Goal: Transaction & Acquisition: Book appointment/travel/reservation

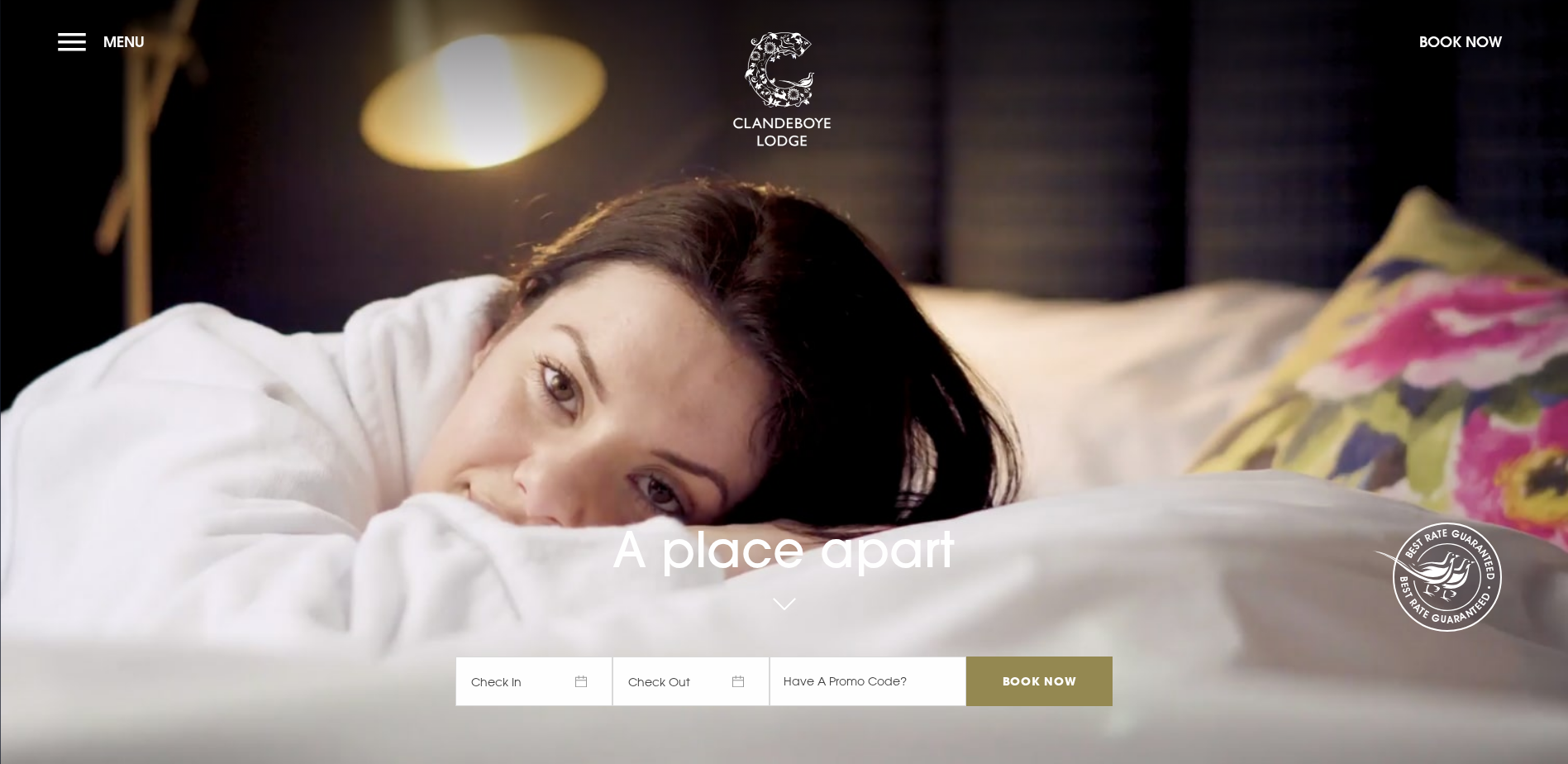
click at [595, 657] on span "Check In" at bounding box center [534, 681] width 157 height 49
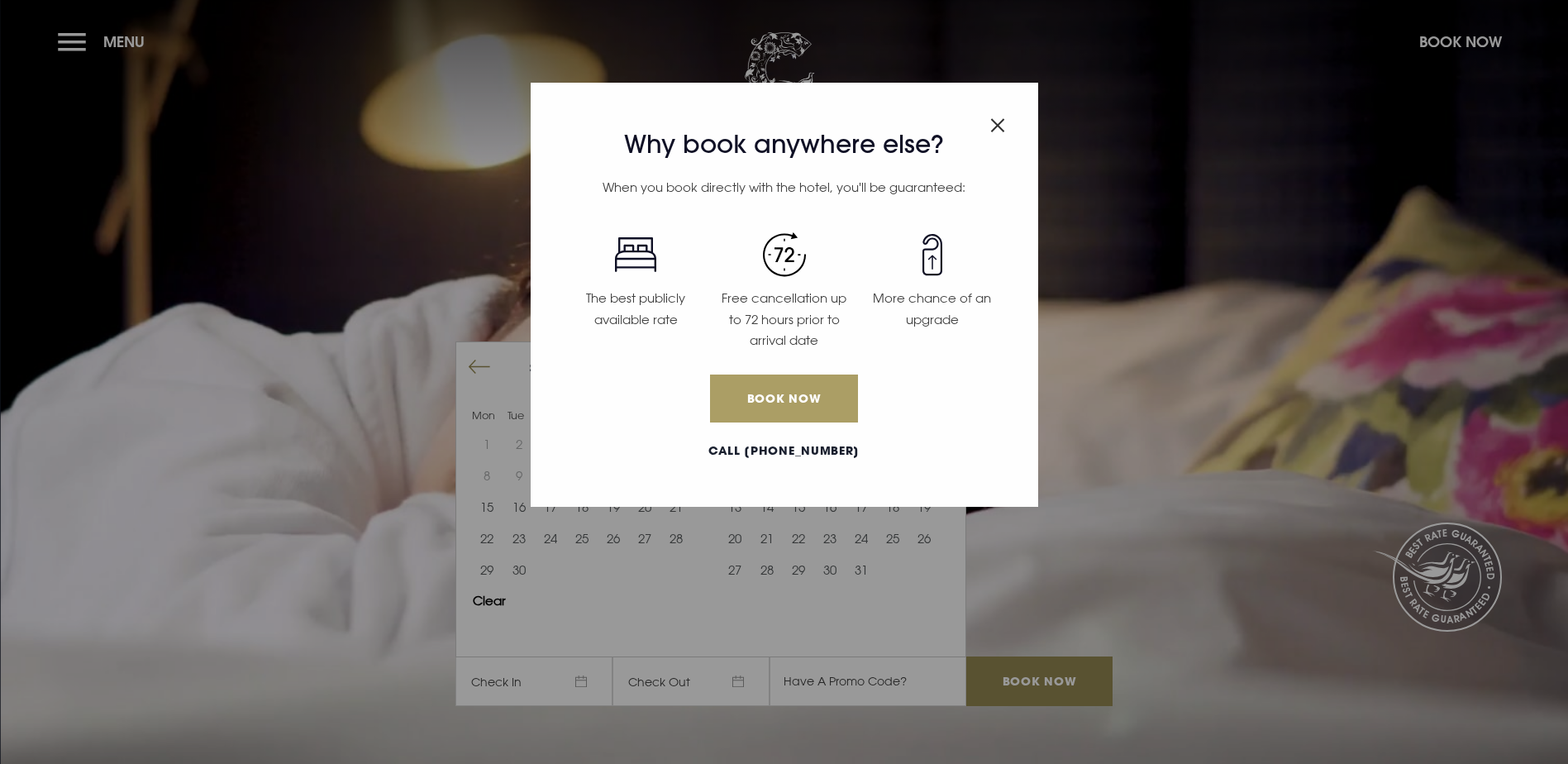
click at [777, 394] on link "Book Now" at bounding box center [784, 398] width 147 height 48
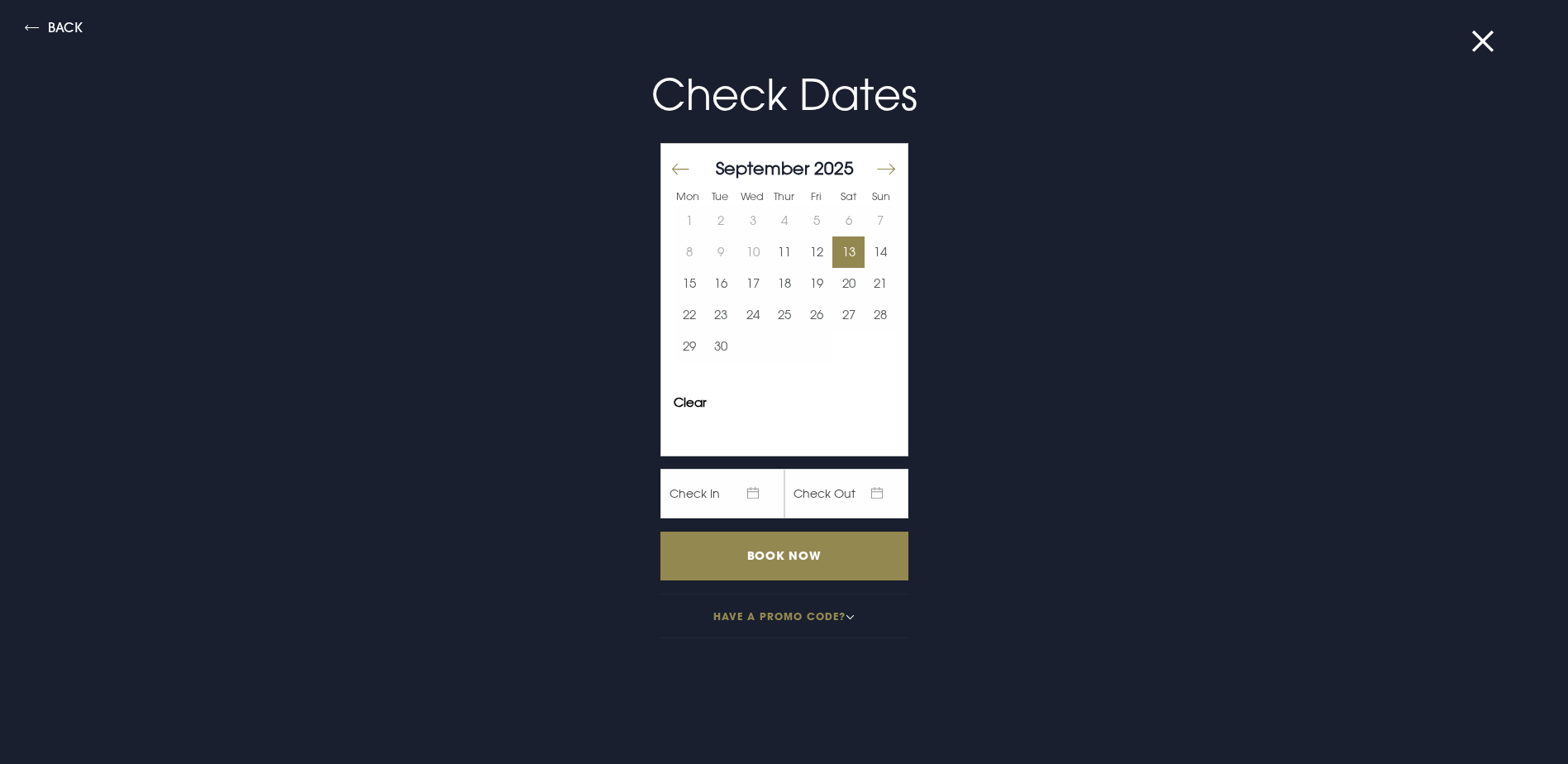
click at [835, 241] on button "13" at bounding box center [848, 252] width 32 height 32
click at [865, 247] on button "14" at bounding box center [881, 252] width 32 height 32
click at [795, 550] on input "Book Now" at bounding box center [784, 556] width 248 height 49
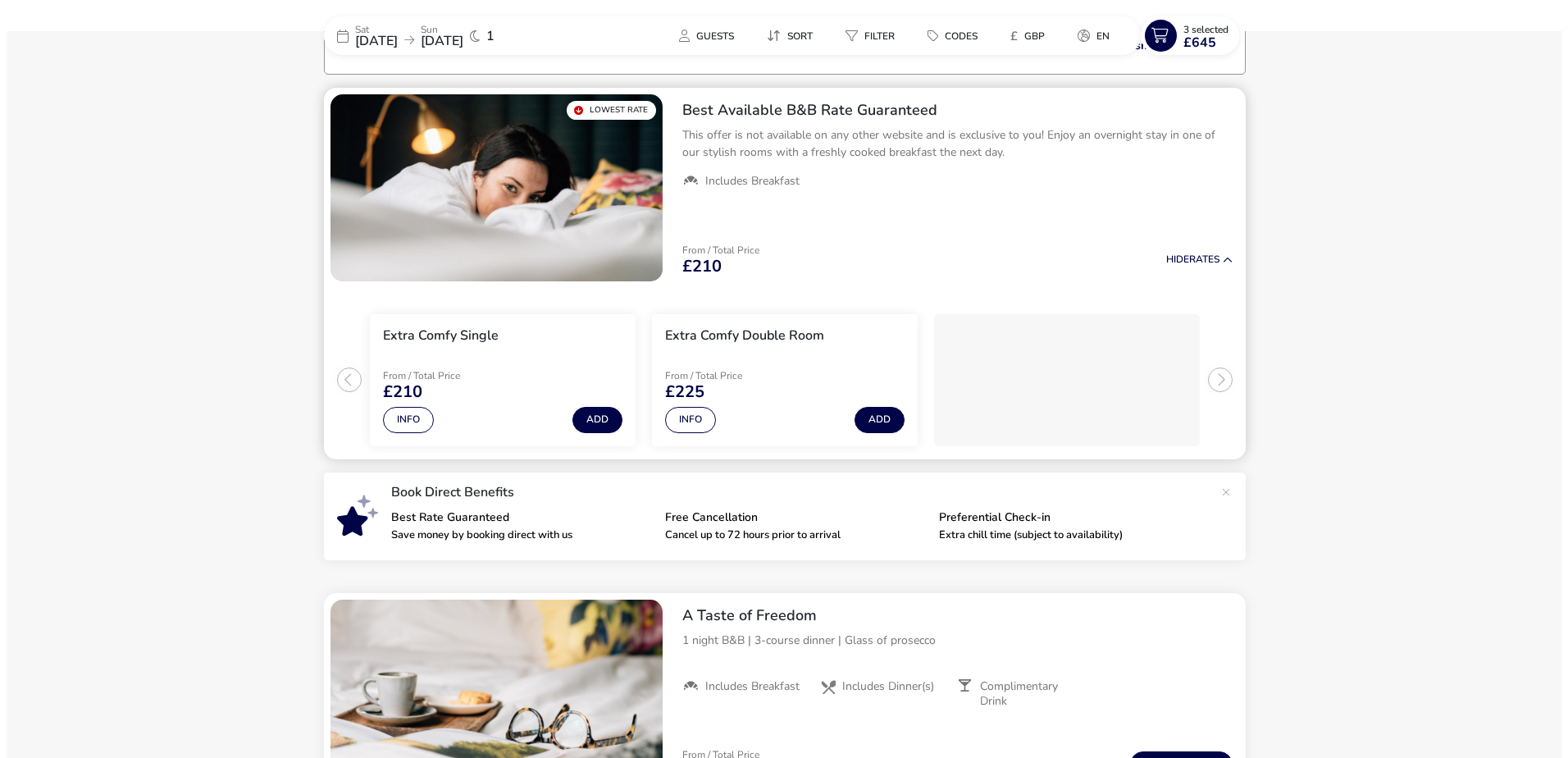
scroll to position [131, 0]
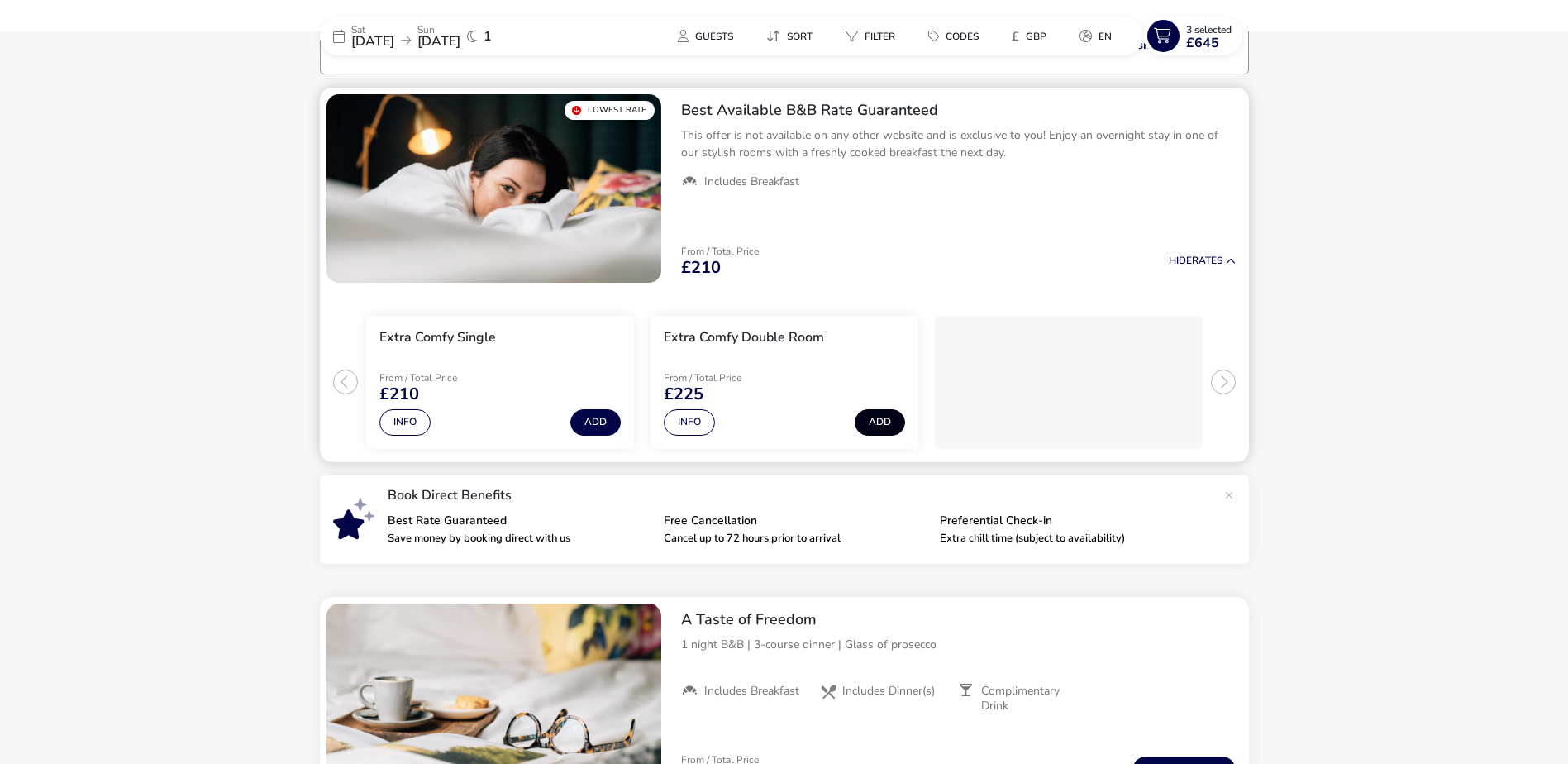
click at [878, 422] on button "Add" at bounding box center [879, 422] width 50 height 26
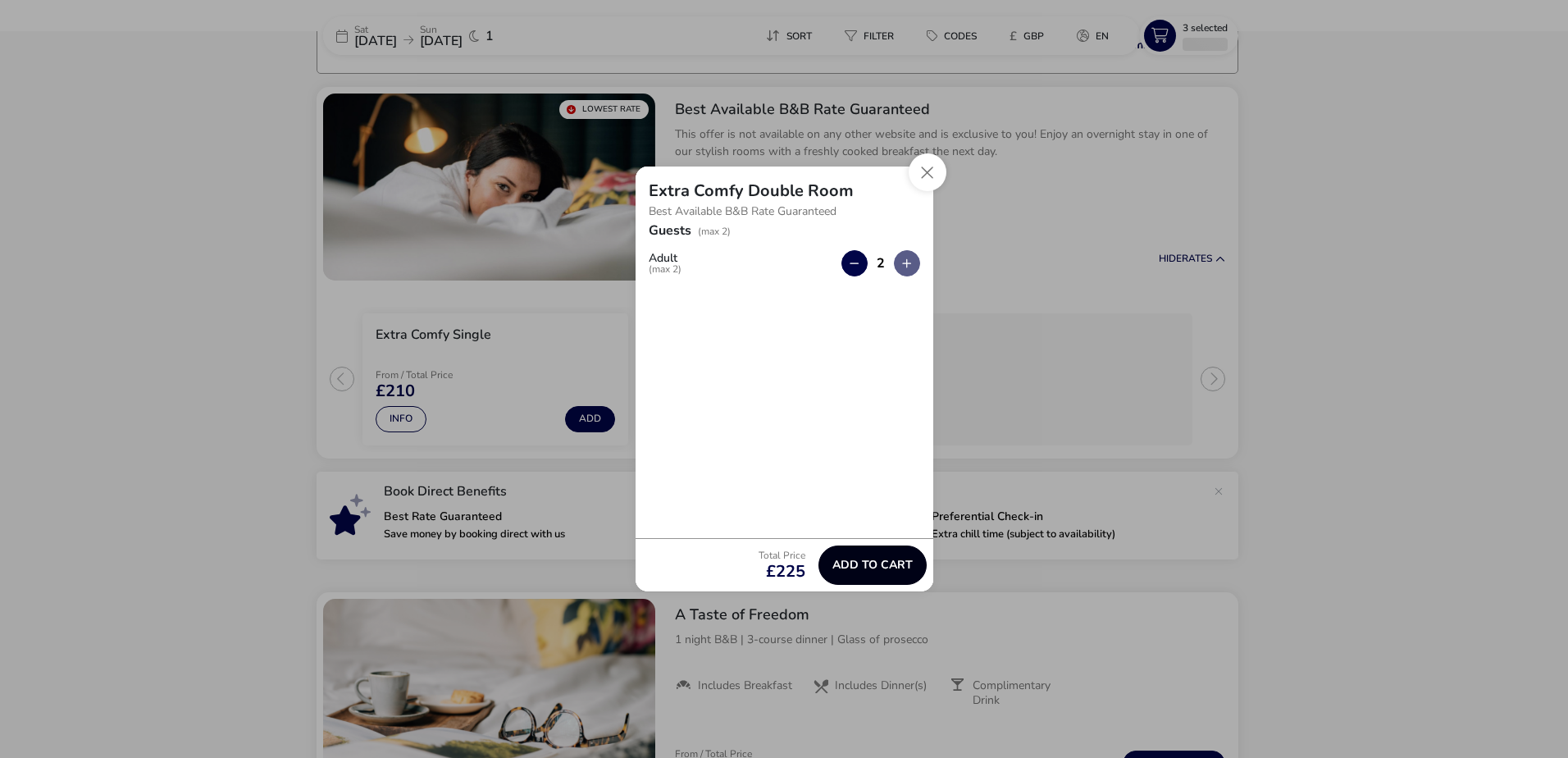
click at [877, 564] on span "Add to cart" at bounding box center [873, 565] width 80 height 12
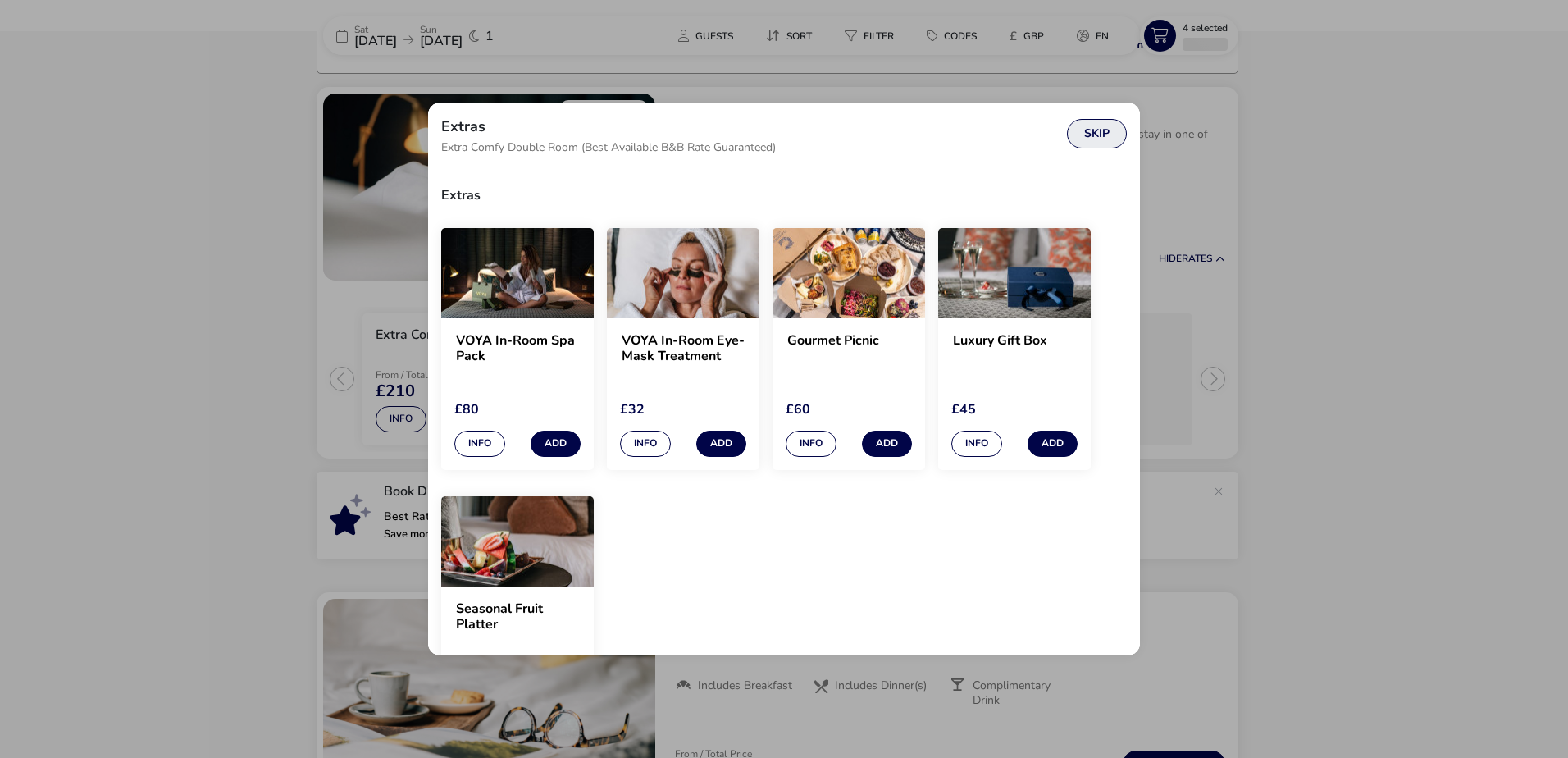
click at [1101, 133] on button "Skip" at bounding box center [1097, 134] width 60 height 30
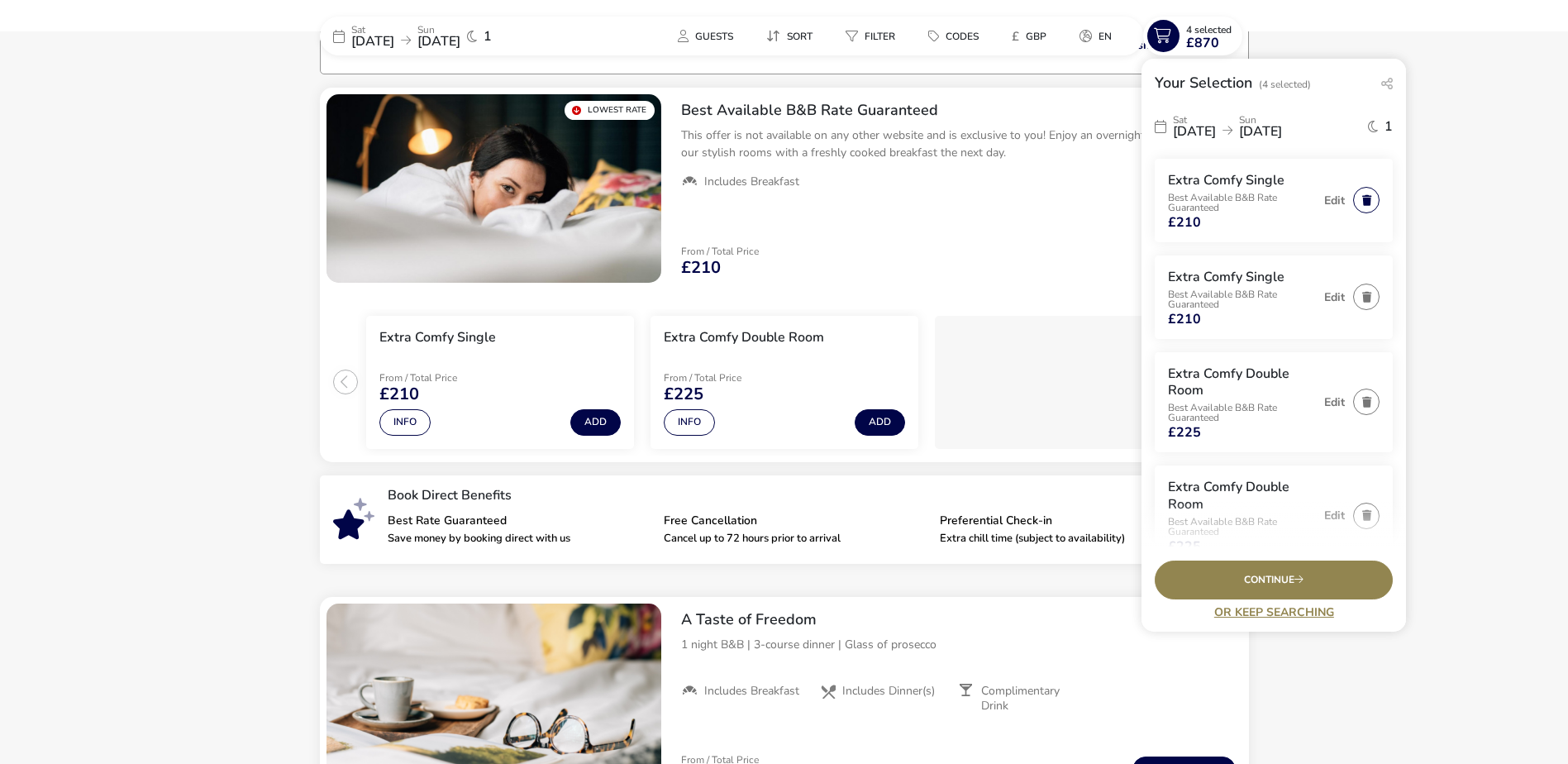
click at [1364, 195] on button "button" at bounding box center [1366, 200] width 26 height 26
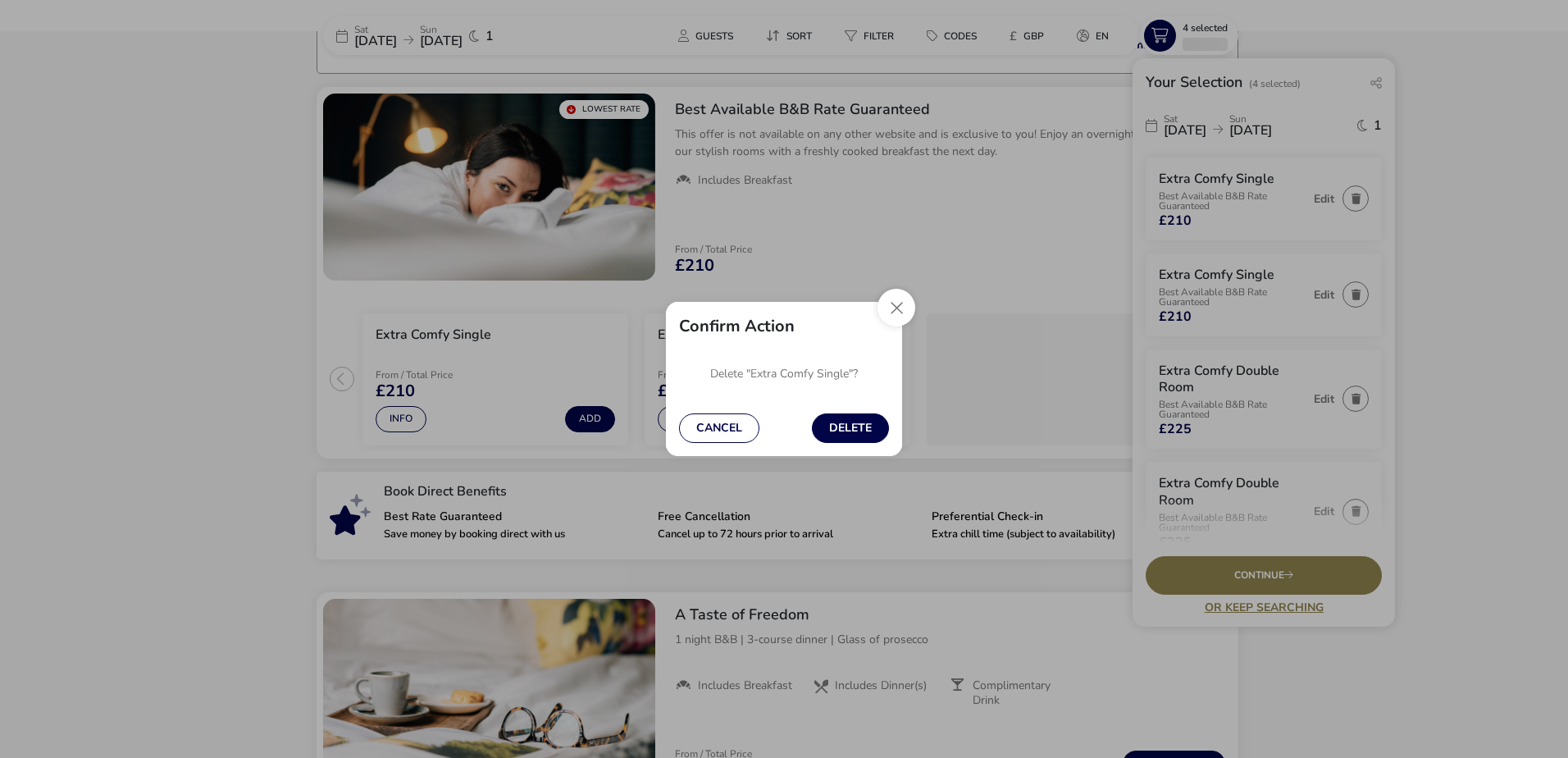
drag, startPoint x: 847, startPoint y: 434, endPoint x: 1181, endPoint y: 274, distance: 370.3
click at [855, 424] on button "Delete" at bounding box center [850, 428] width 77 height 30
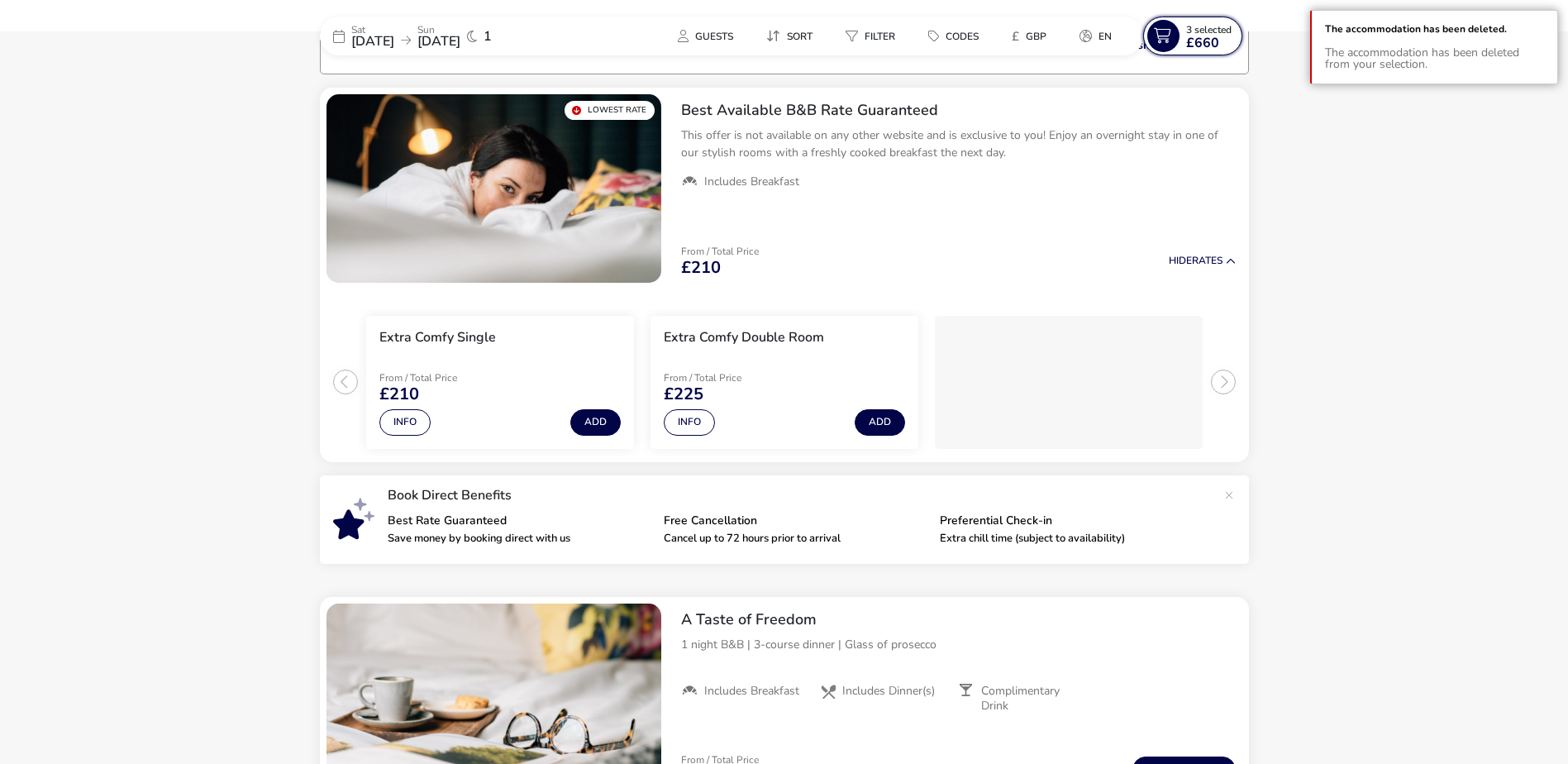
click at [1190, 25] on span "3 Selected" at bounding box center [1209, 29] width 46 height 13
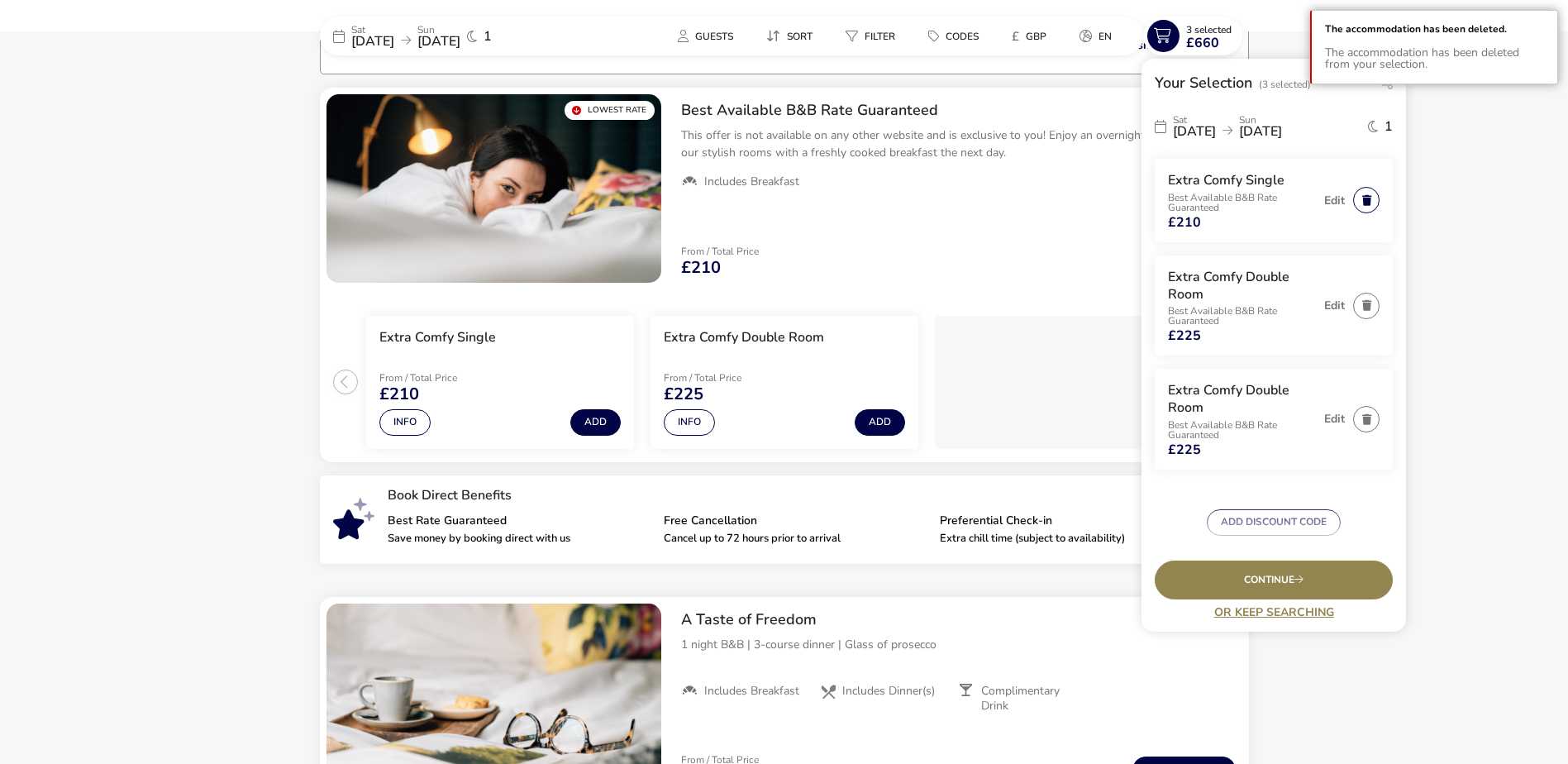
click at [1363, 204] on button "button" at bounding box center [1366, 200] width 26 height 26
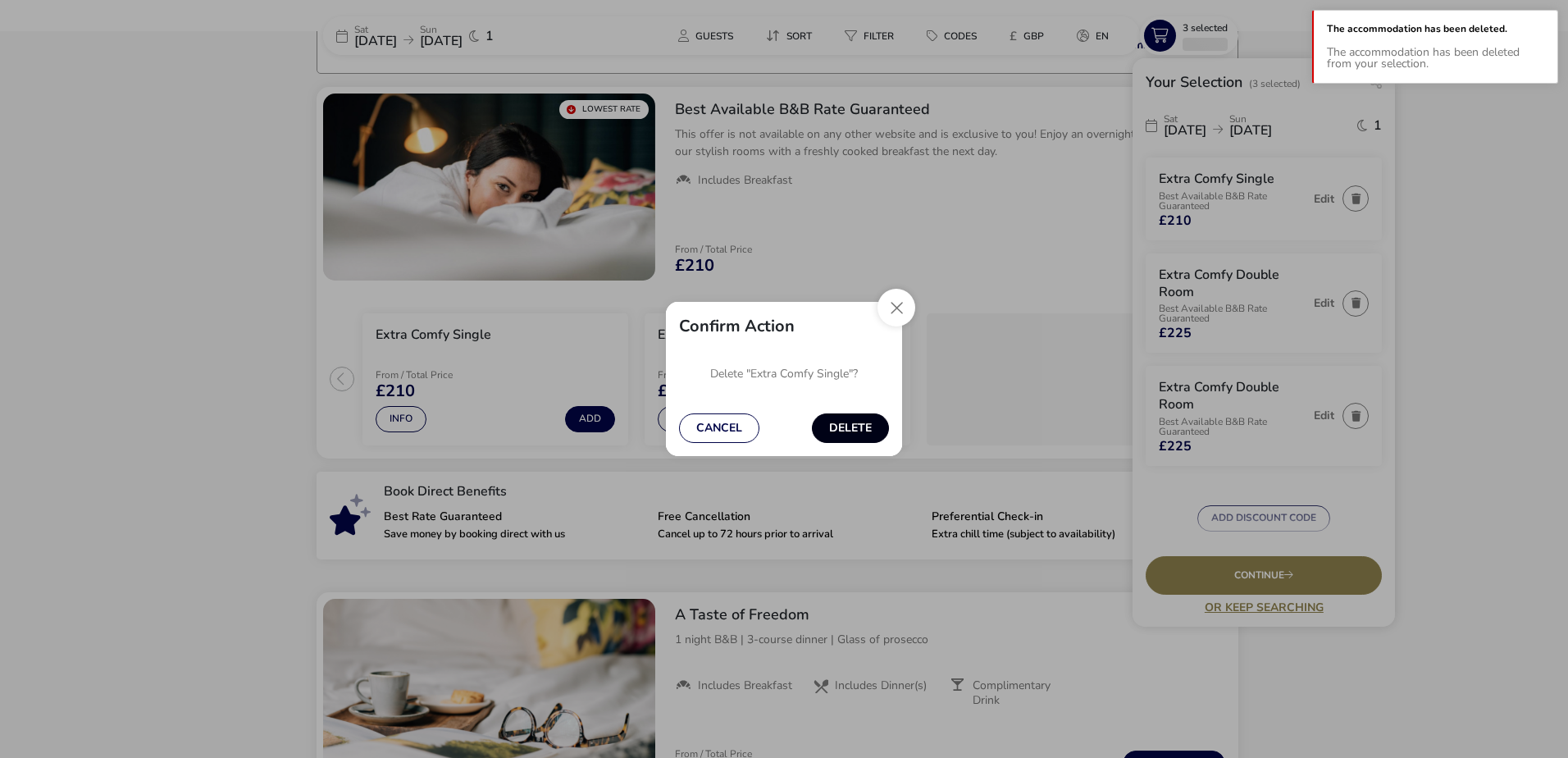
click at [858, 430] on button "Delete" at bounding box center [850, 428] width 77 height 30
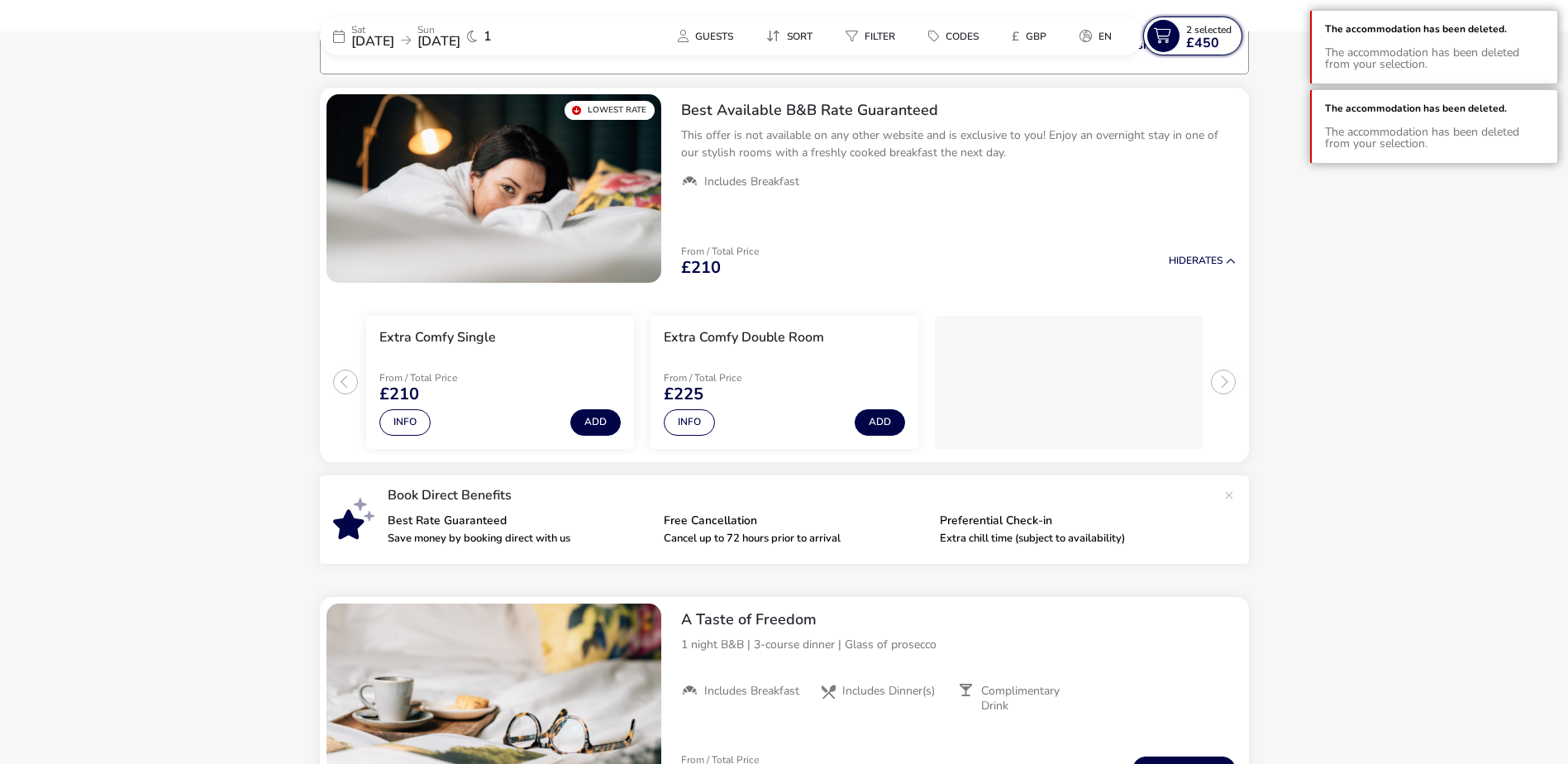
click at [1216, 44] on span "£450" at bounding box center [1203, 42] width 33 height 13
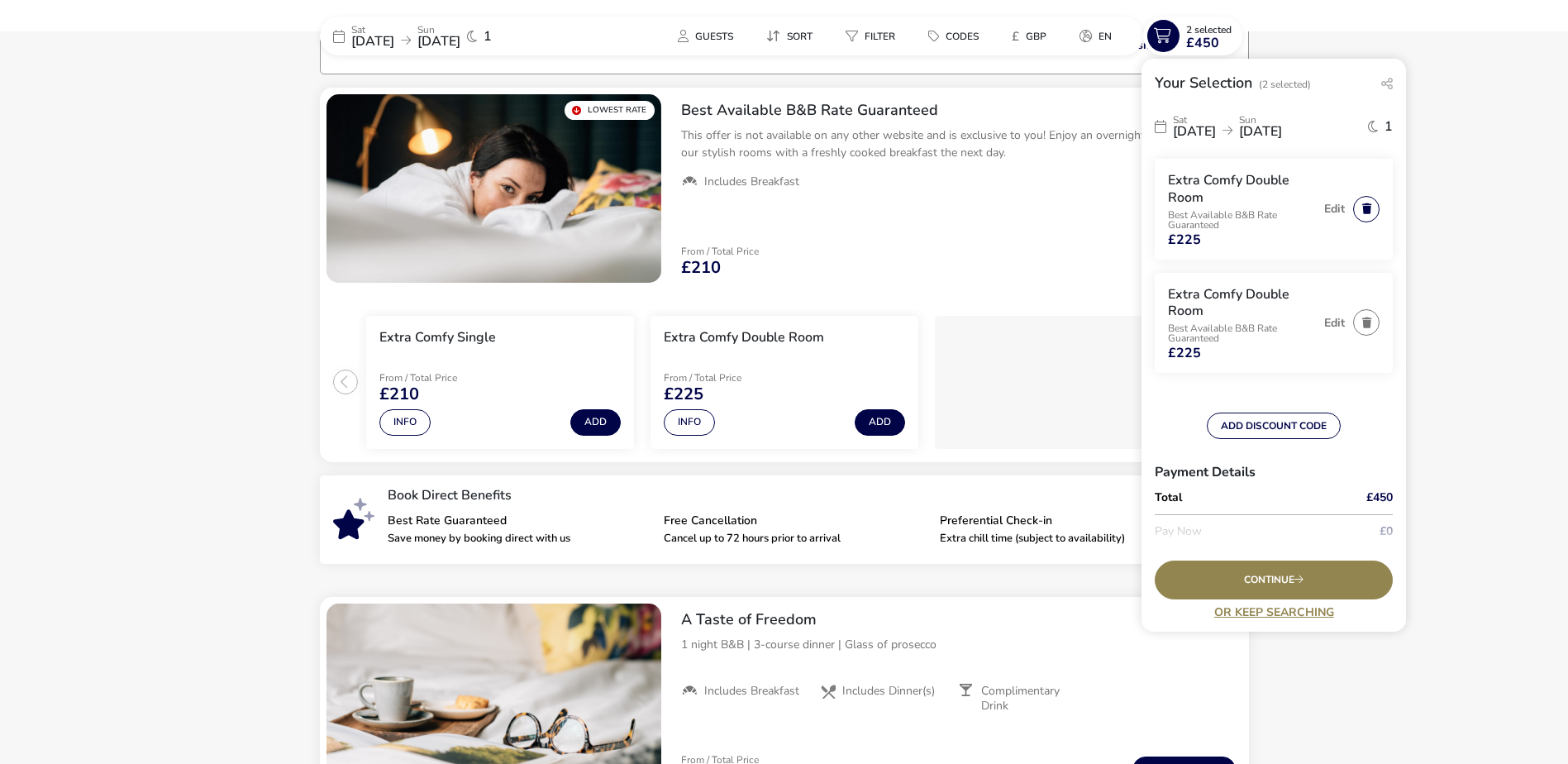
click at [1364, 213] on button "button" at bounding box center [1366, 209] width 26 height 26
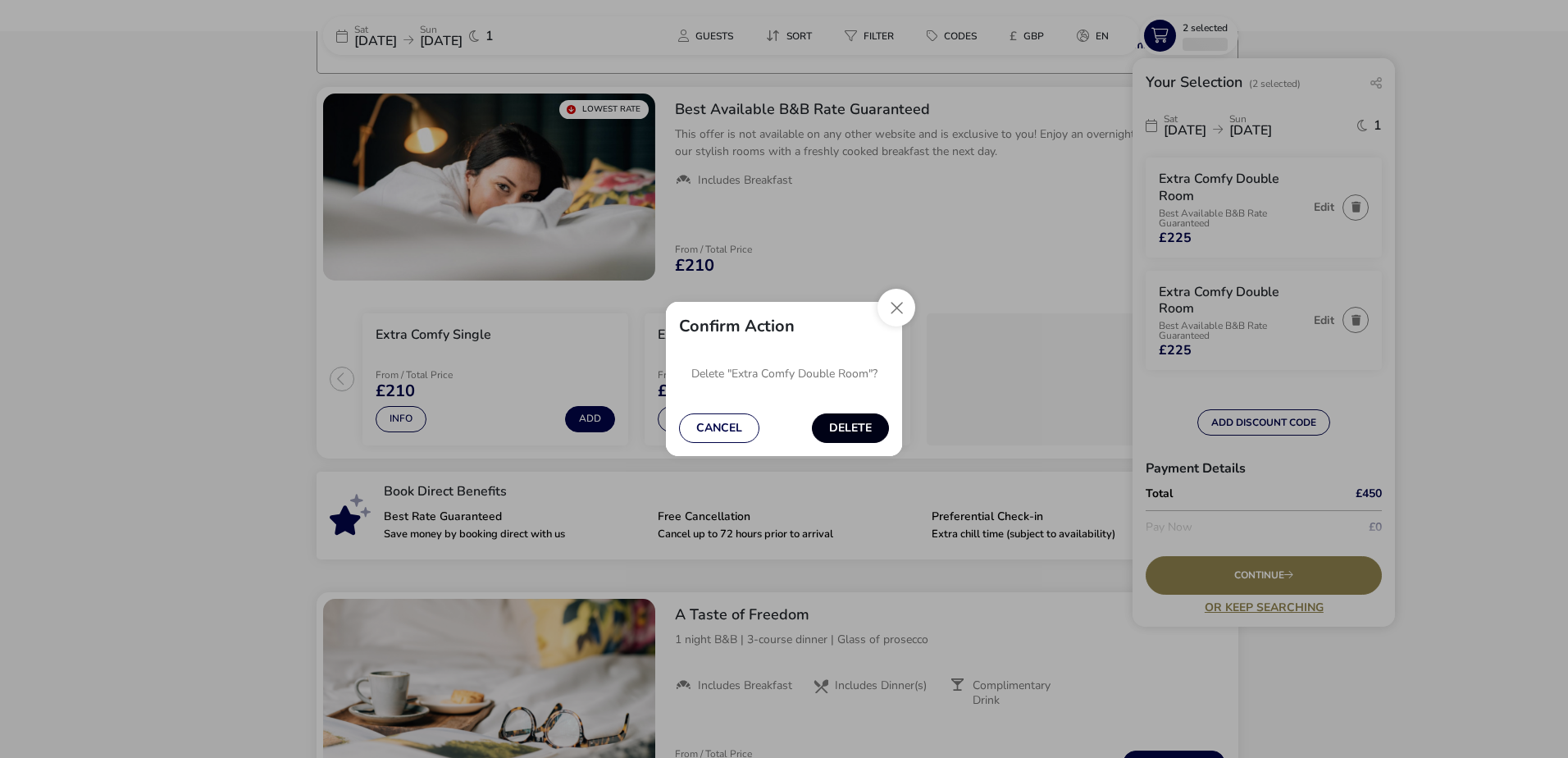
click at [838, 423] on button "Delete" at bounding box center [850, 428] width 77 height 30
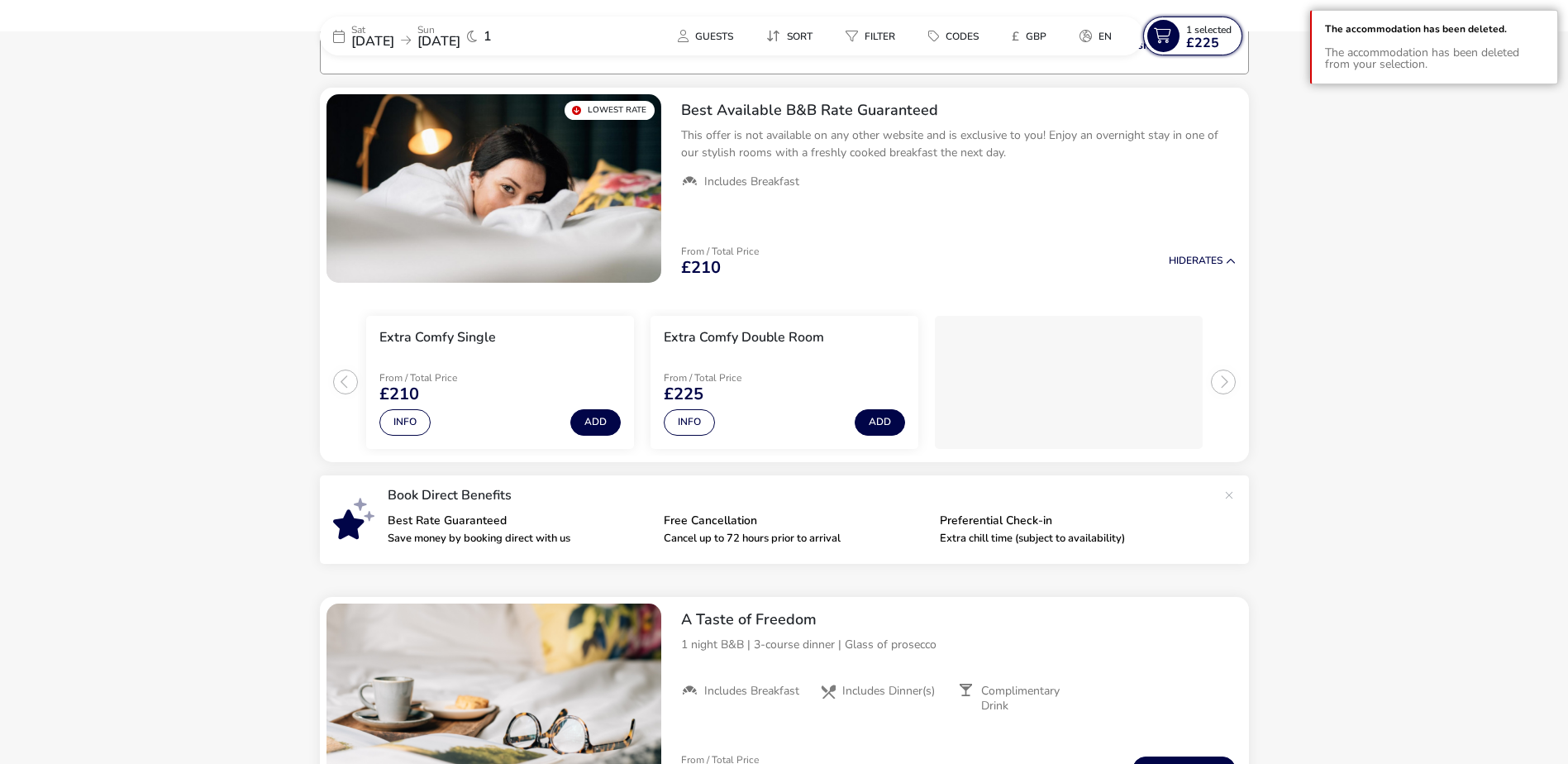
click at [1193, 43] on span "£225" at bounding box center [1203, 42] width 33 height 13
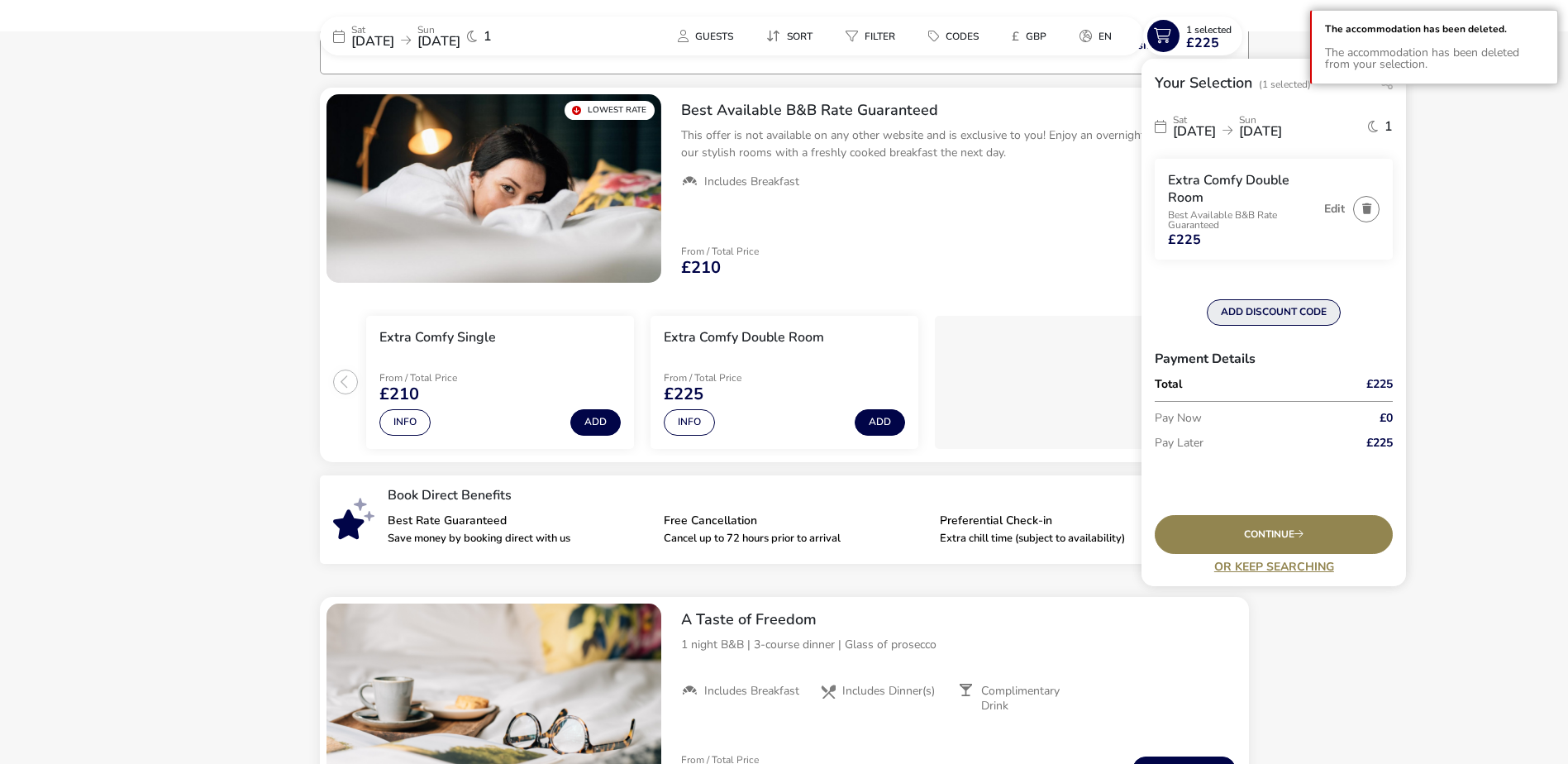
click at [1240, 313] on button "ADD DISCOUNT CODE" at bounding box center [1274, 313] width 134 height 26
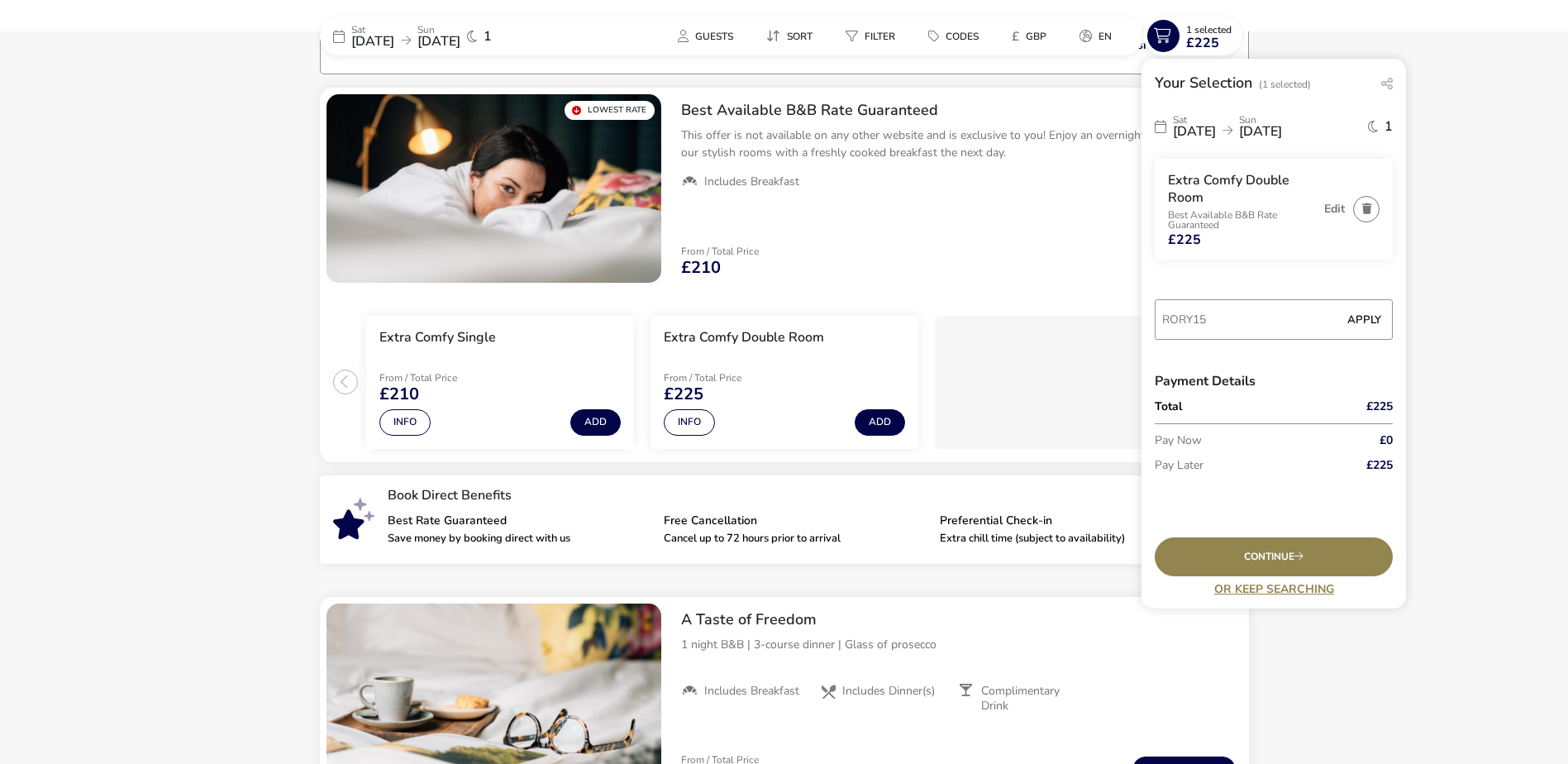
type input "RORY15"
click at [1363, 316] on button "Apply" at bounding box center [1363, 321] width 50 height 35
